Goal: Information Seeking & Learning: Learn about a topic

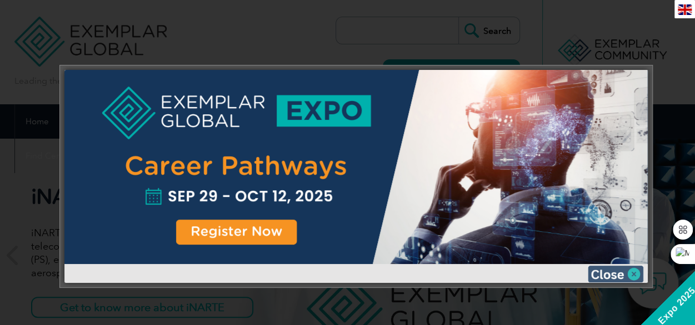
click at [632, 273] on img at bounding box center [615, 274] width 56 height 17
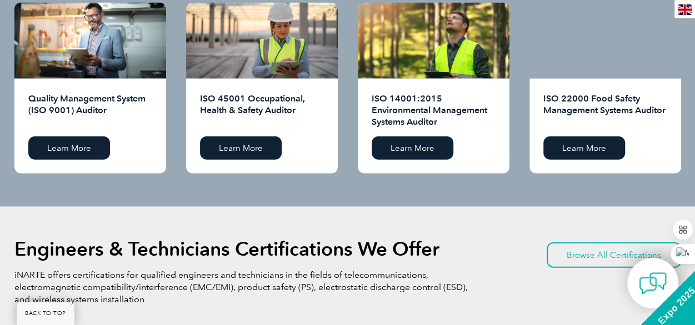
scroll to position [1203, 0]
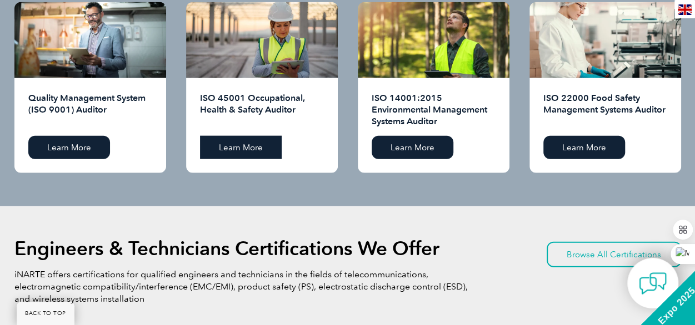
click at [262, 144] on link "Learn More" at bounding box center [241, 147] width 82 height 23
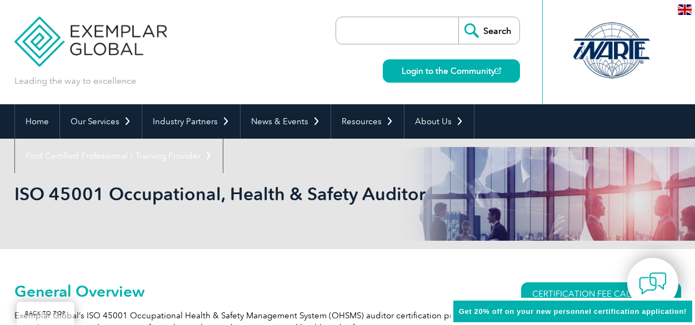
scroll to position [192, 0]
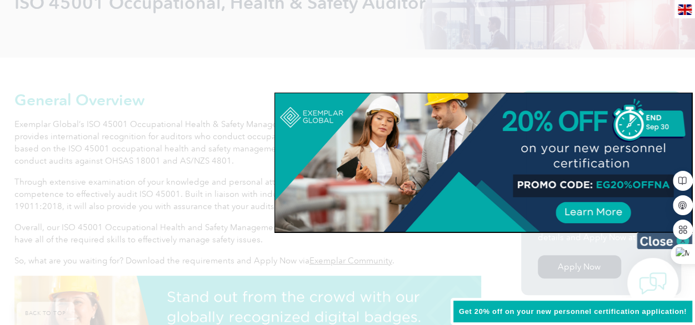
click at [657, 245] on img at bounding box center [664, 241] width 56 height 17
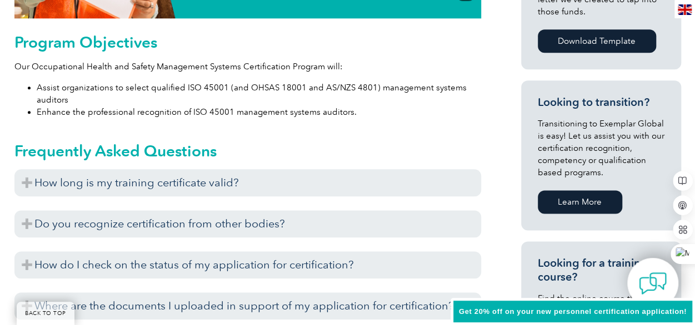
scroll to position [617, 0]
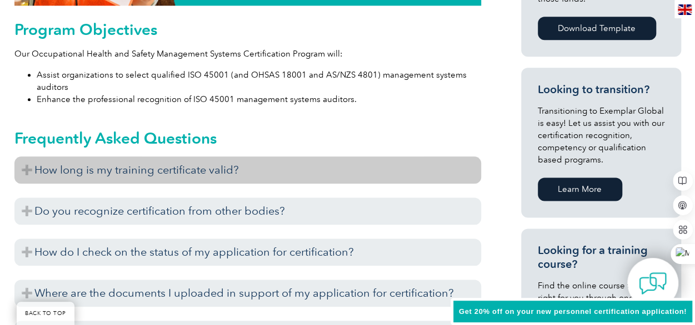
click at [233, 177] on h3 "How long is my training certificate valid?" at bounding box center [247, 170] width 466 height 27
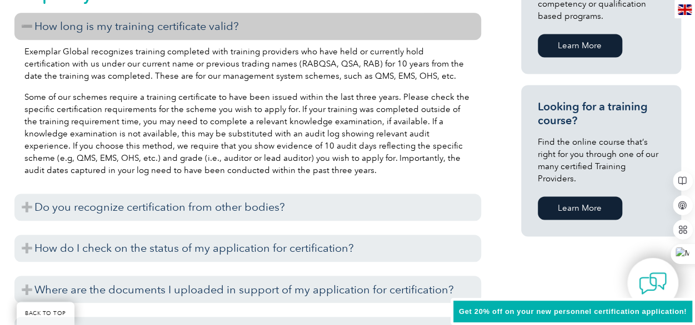
scroll to position [765, 0]
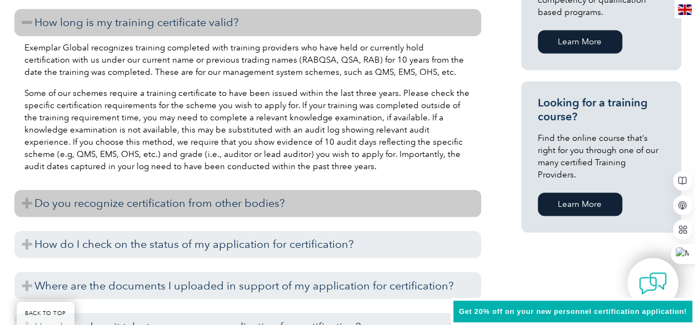
click at [286, 198] on h3 "Do you recognize certification from other bodies?" at bounding box center [247, 203] width 466 height 27
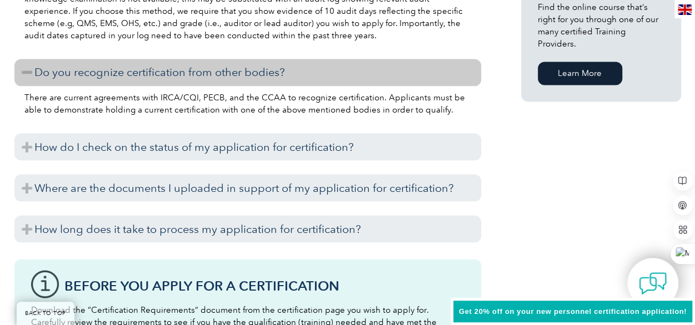
scroll to position [913, 0]
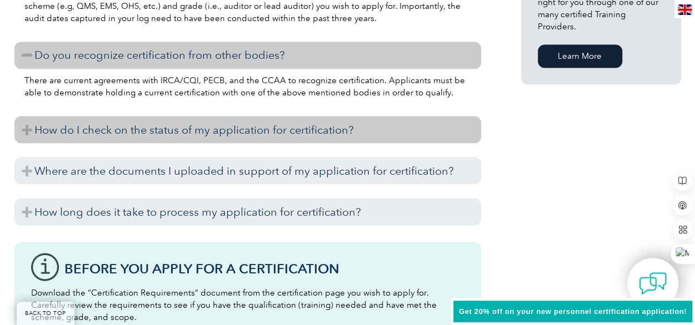
click at [258, 135] on h3 "How do I check on the status of my application for certification?" at bounding box center [247, 129] width 466 height 27
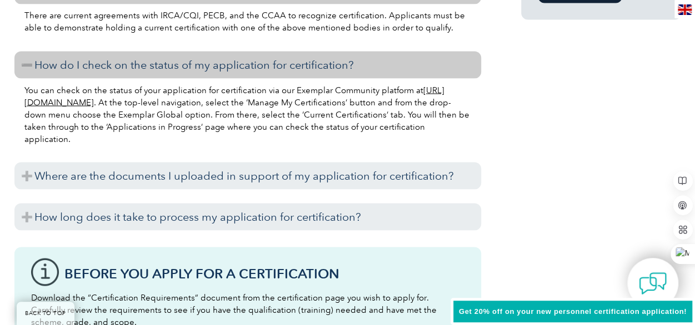
scroll to position [987, 0]
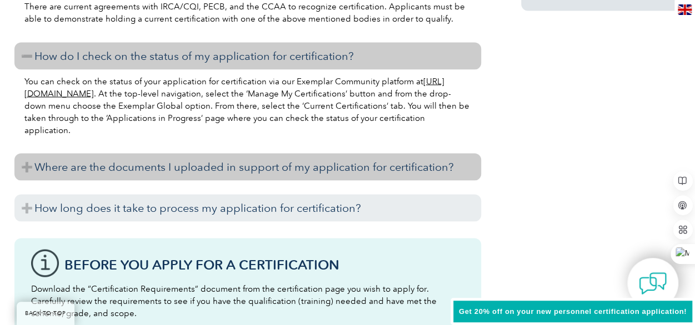
click at [275, 168] on h3 "Where are the documents I uploaded in support of my application for certificati…" at bounding box center [247, 166] width 466 height 27
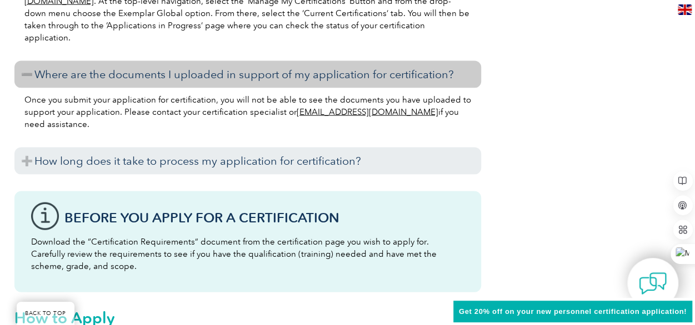
scroll to position [1080, 0]
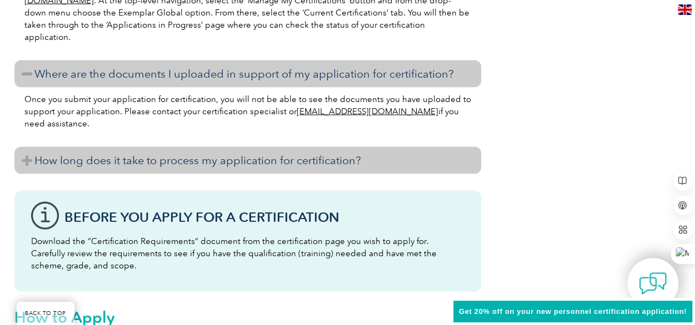
click at [269, 160] on h3 "How long does it take to process my application for certification?" at bounding box center [247, 160] width 466 height 27
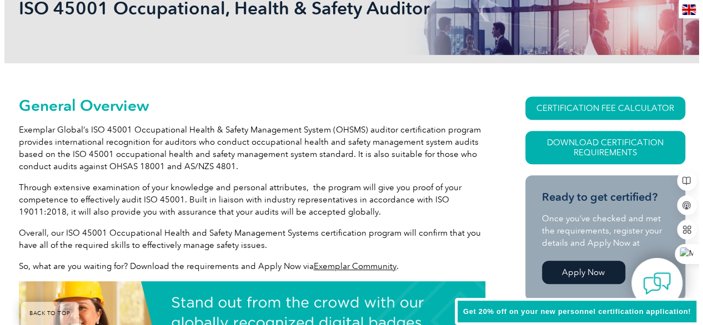
scroll to position [173, 0]
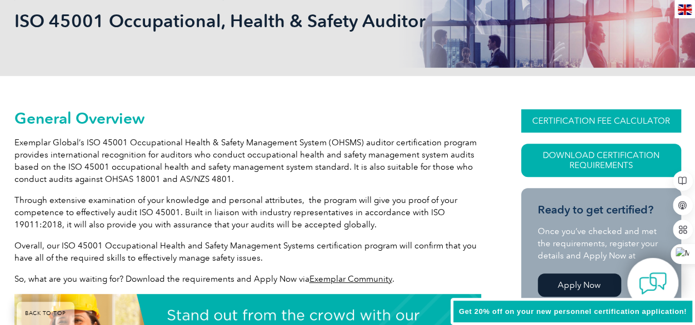
click at [610, 120] on link "CERTIFICATION FEE CALCULATOR" at bounding box center [601, 120] width 160 height 23
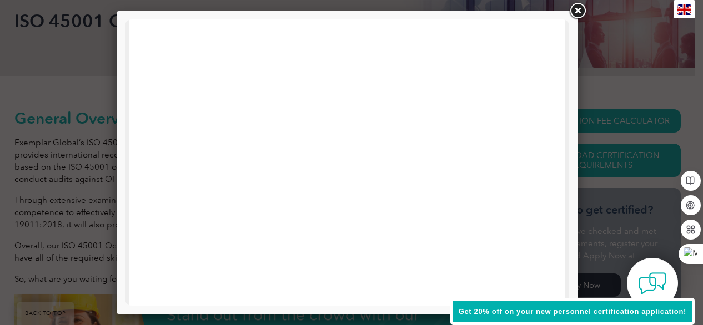
scroll to position [465, 0]
